Goal: Obtain resource: Download file/media

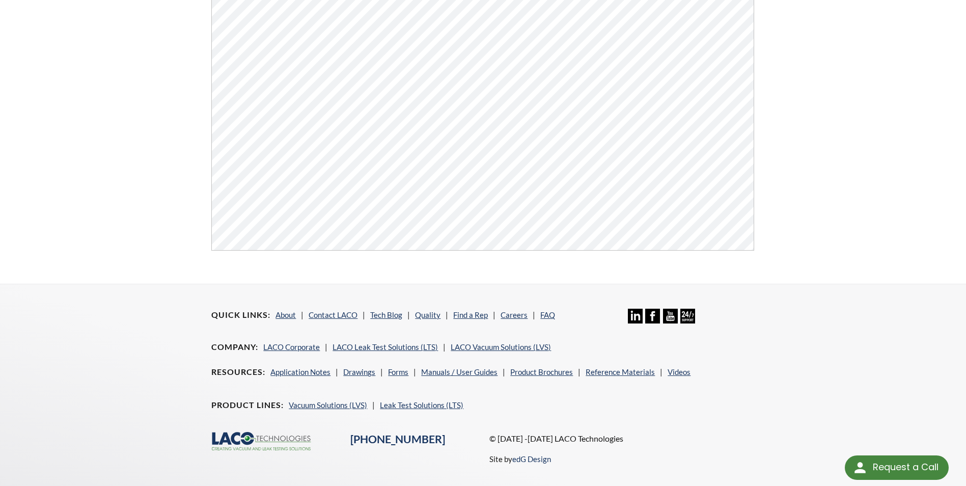
scroll to position [356, 0]
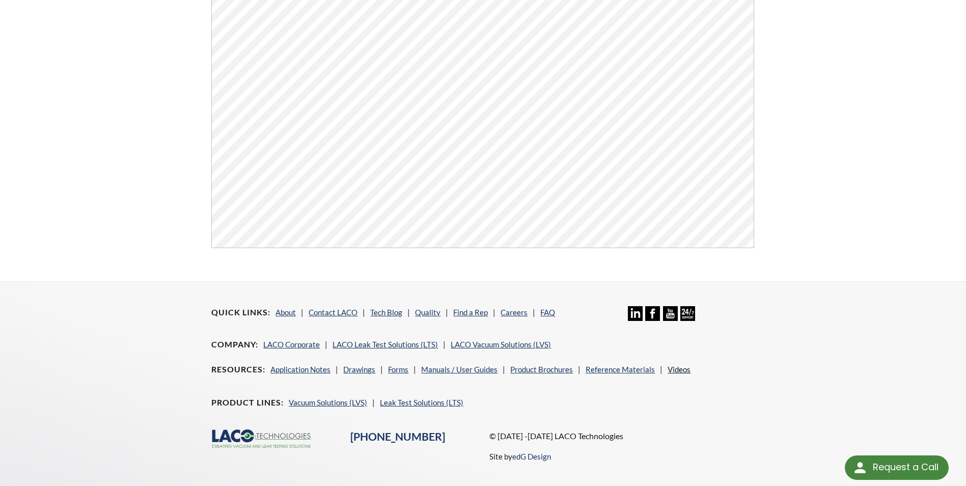
click at [673, 369] on link "Videos" at bounding box center [678, 369] width 23 height 9
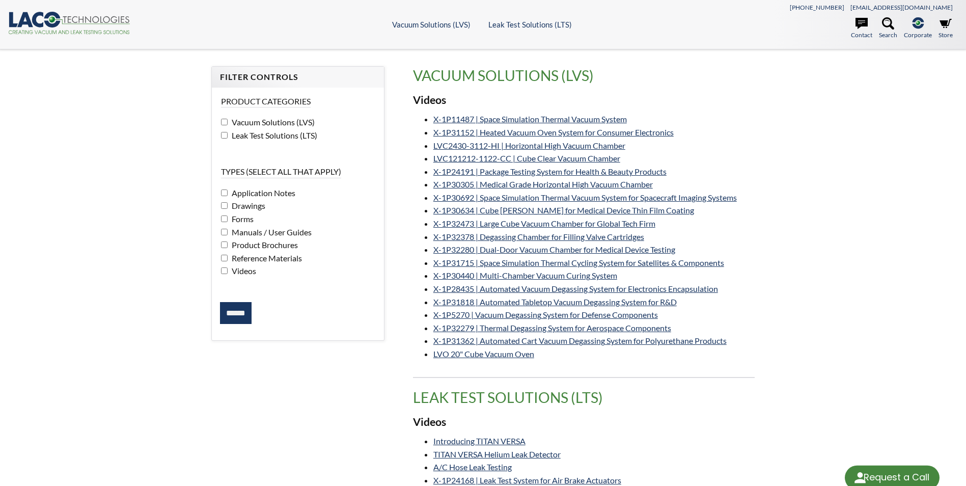
select select "Widget de traducción de idiomas"
click at [486, 121] on link "X-1P11487 | Space Simulation Thermal Vacuum System" at bounding box center [529, 119] width 193 height 10
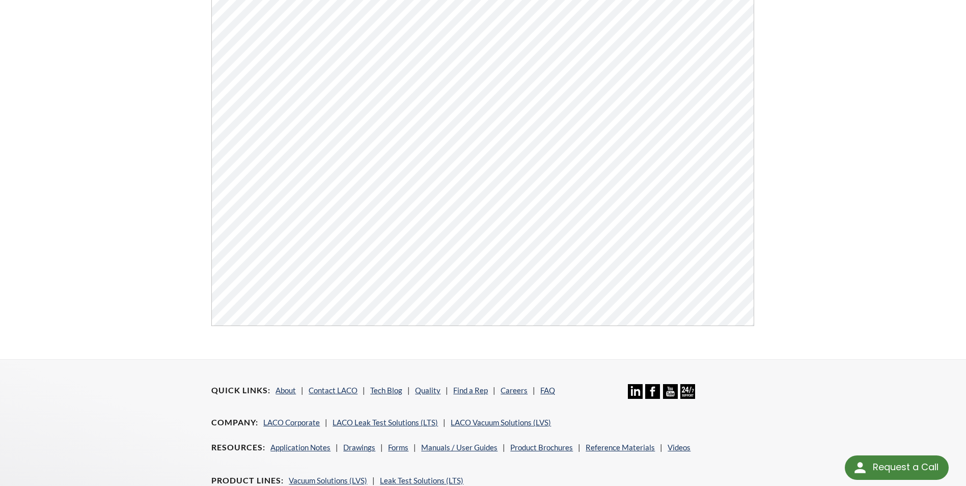
scroll to position [204, 0]
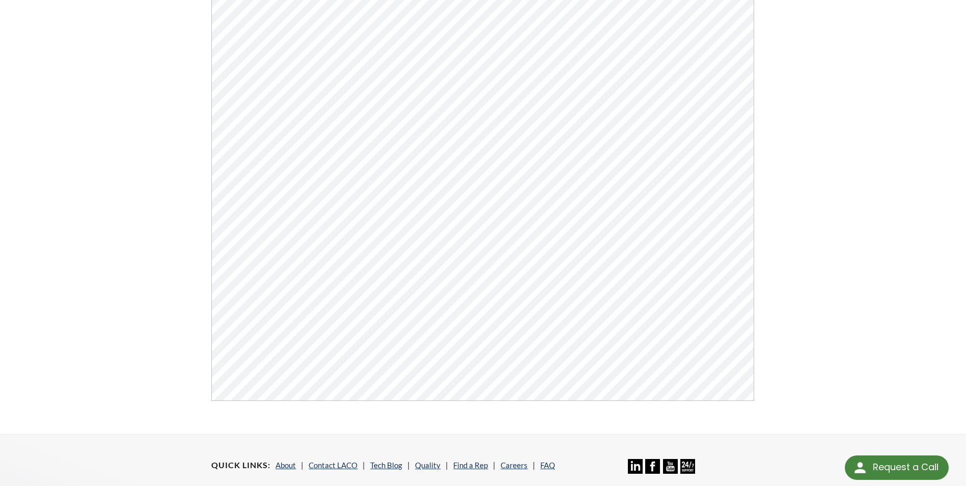
click at [6, 37] on div "Ascent ULT Chillers Brochure Click Here To Download" at bounding box center [483, 140] width 966 height 588
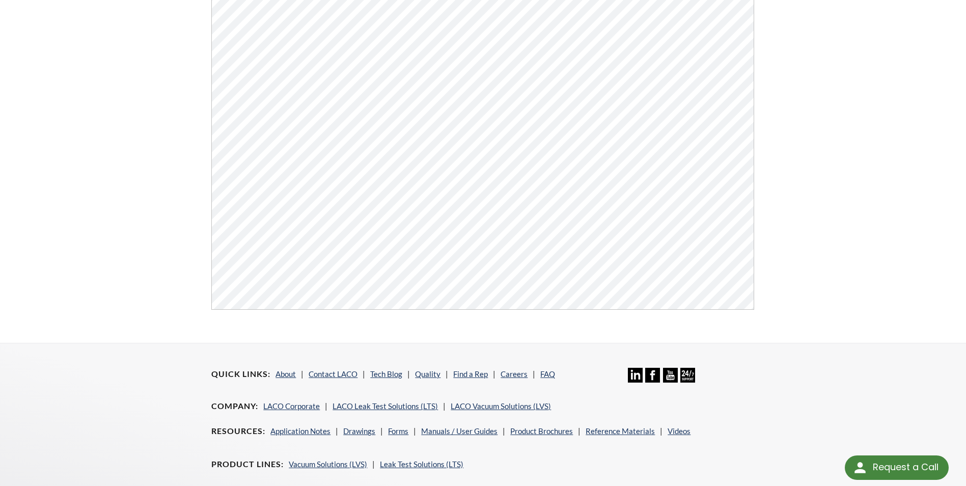
scroll to position [387, 0]
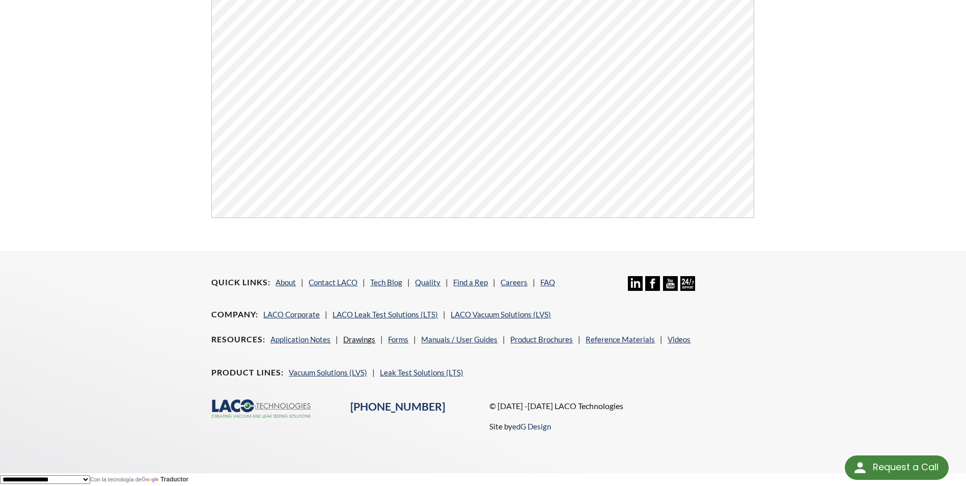
click at [361, 338] on link "Drawings" at bounding box center [359, 339] width 32 height 9
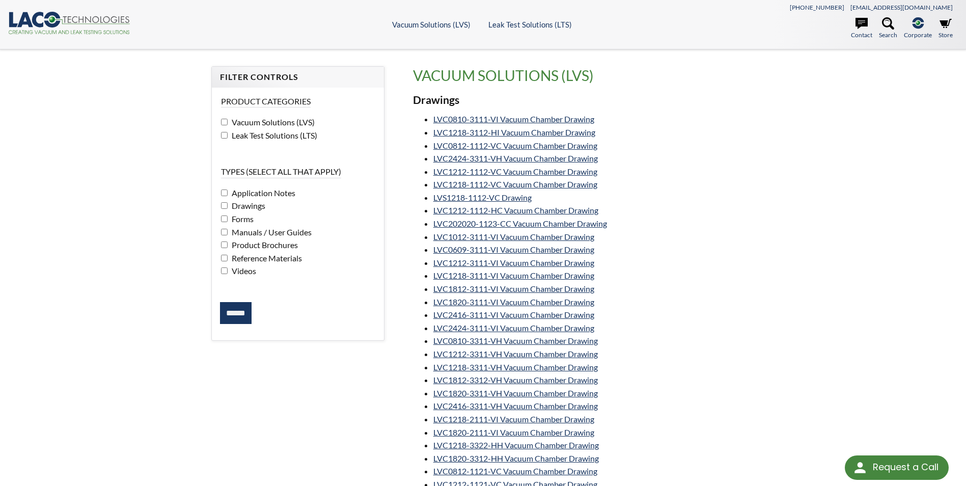
select select "Widget de traducción de idiomas"
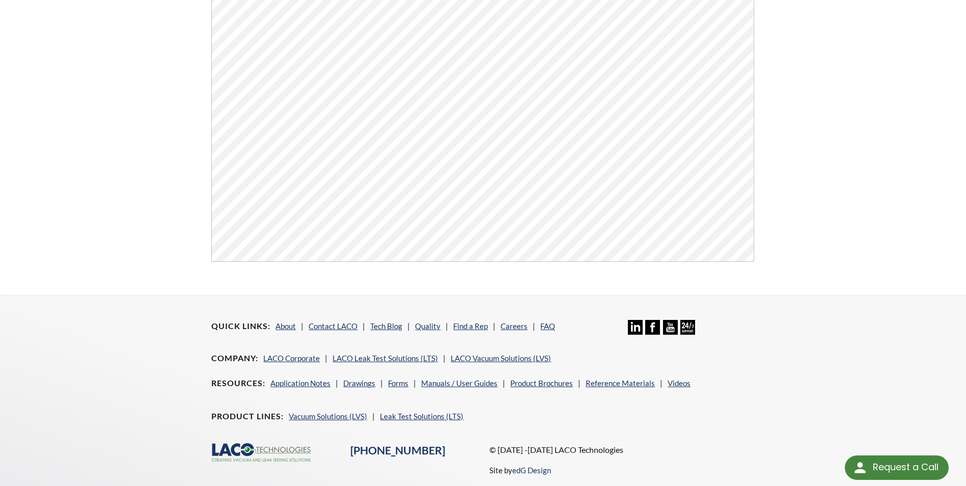
scroll to position [235, 0]
